Goal: Communication & Community: Answer question/provide support

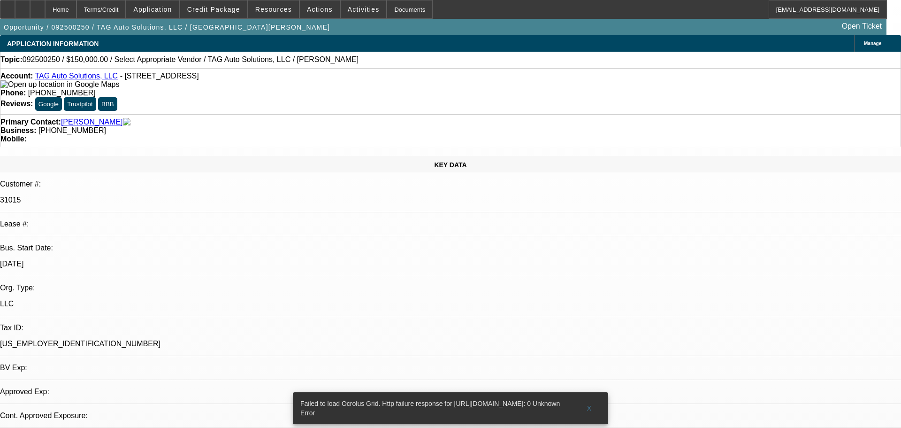
select select "0"
select select "2"
select select "0.1"
select select "1"
select select "2"
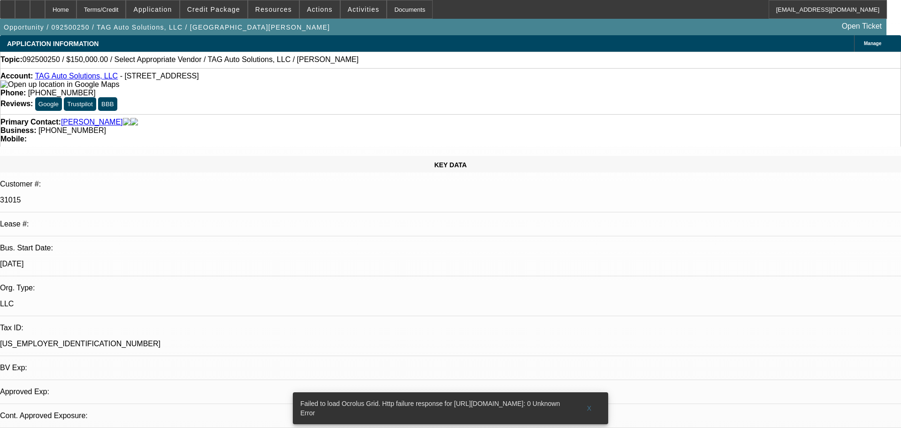
select select "4"
radio input "true"
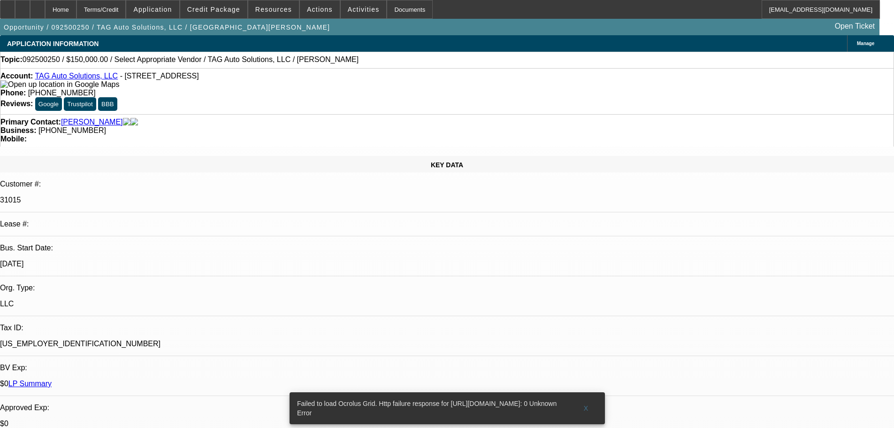
type textarea "PRETTY GOOD REPEAT CUSTOMER, MOST DEALS HAVE BEEN SOLD SVCD, NO ISSUES FOUND..."
radio input "false"
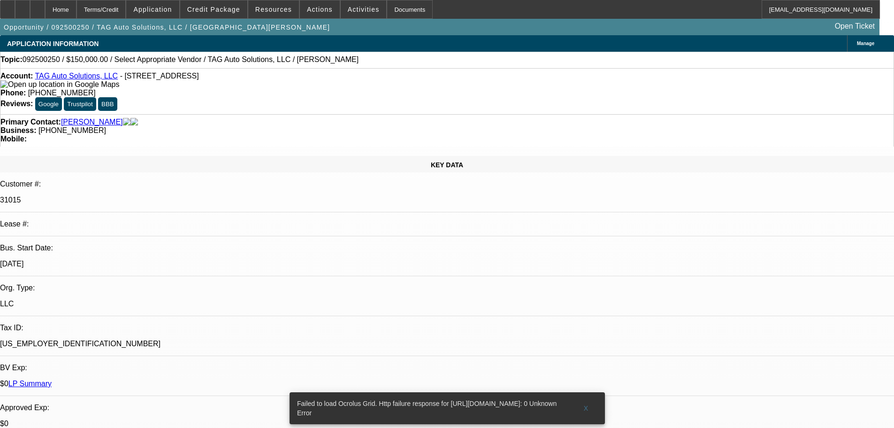
radio input "true"
